Goal: Information Seeking & Learning: Learn about a topic

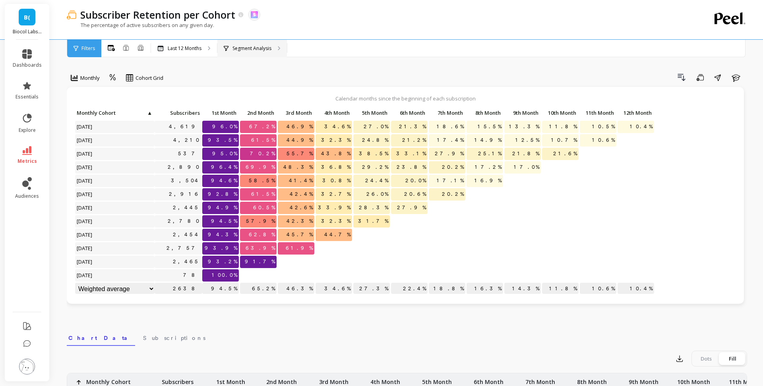
click at [250, 53] on div "Segment Analysis" at bounding box center [252, 48] width 70 height 17
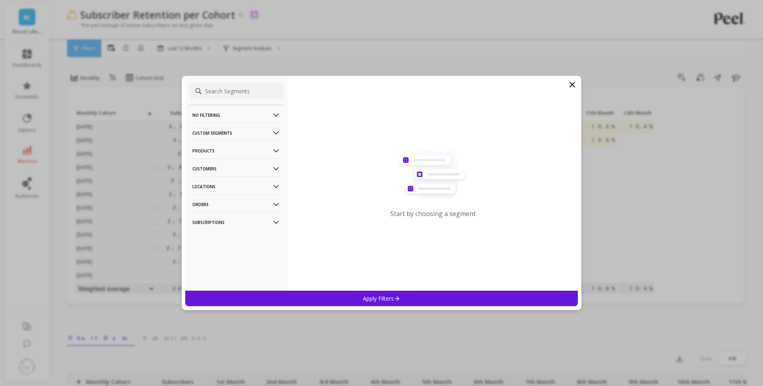
click at [229, 153] on p "Products" at bounding box center [236, 151] width 88 height 20
click at [226, 183] on div "Products" at bounding box center [236, 180] width 95 height 13
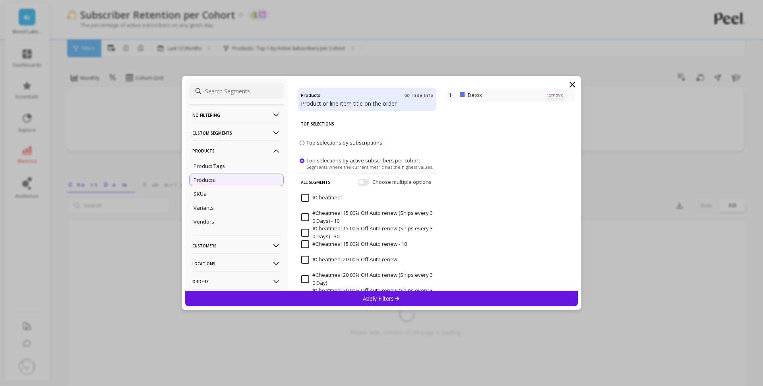
click at [554, 94] on p "remove" at bounding box center [555, 95] width 20 height 6
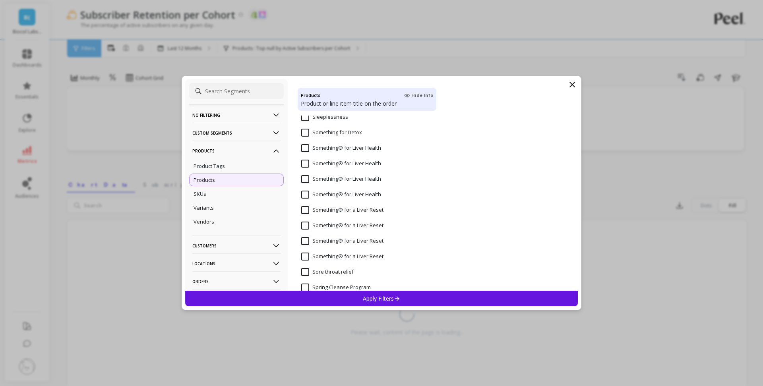
scroll to position [3877, 0]
click at [234, 193] on div "SKUs" at bounding box center [236, 194] width 95 height 13
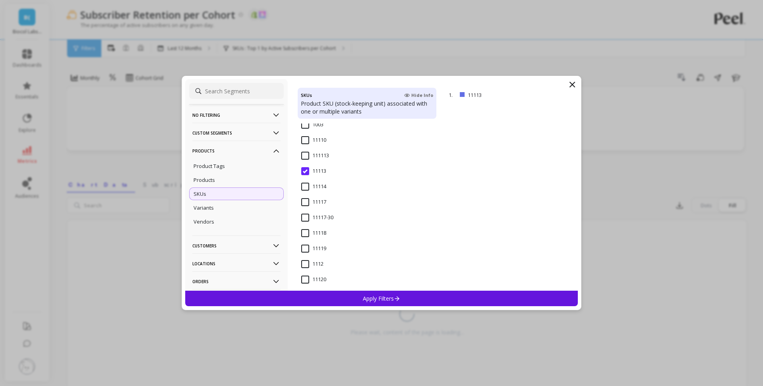
scroll to position [129, 0]
click at [304, 171] on input "11113" at bounding box center [313, 170] width 25 height 8
click at [306, 248] on input "1123" at bounding box center [312, 250] width 22 height 8
click at [350, 293] on div "Apply Filters" at bounding box center [381, 299] width 393 height 16
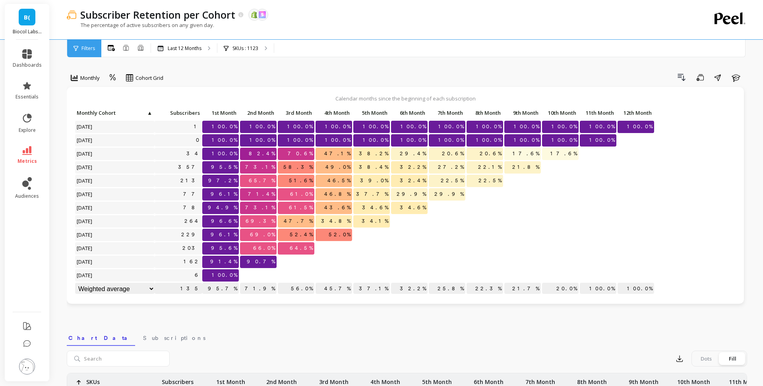
click at [303, 248] on span "64.5%" at bounding box center [301, 248] width 26 height 12
click at [29, 146] on icon at bounding box center [27, 150] width 10 height 9
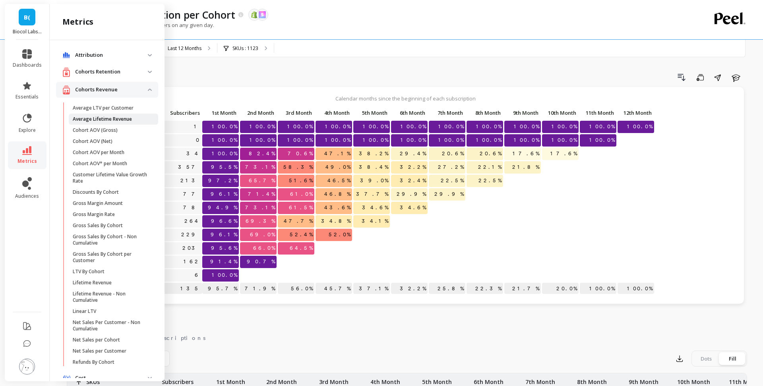
click at [118, 119] on p "Average Lifetime Revenue" at bounding box center [102, 119] width 59 height 6
